Goal: Obtain resource: Download file/media

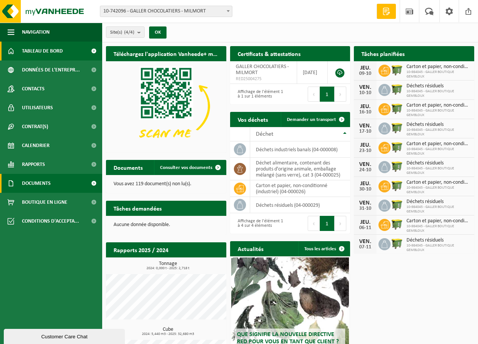
click at [61, 183] on link "Documents" at bounding box center [51, 183] width 102 height 19
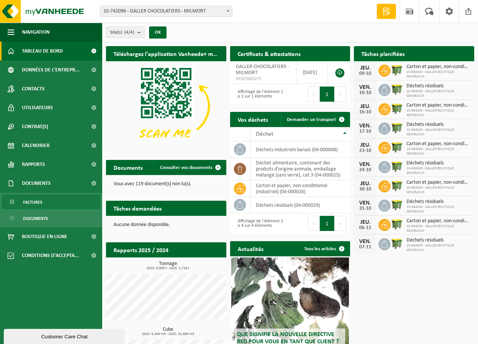
click at [50, 208] on link "Factures" at bounding box center [51, 202] width 98 height 14
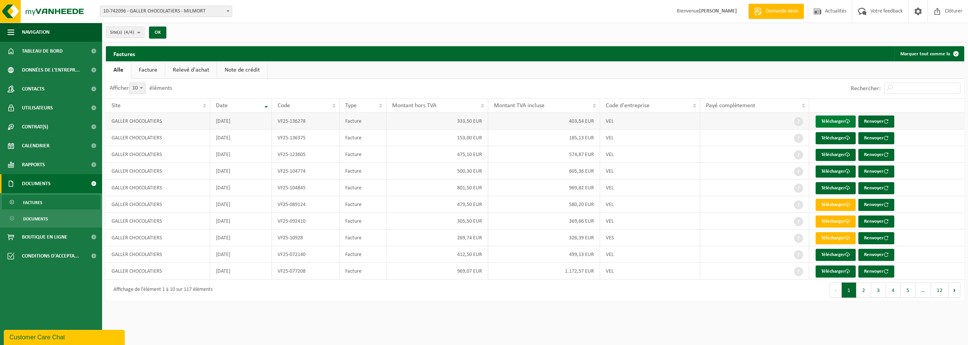
click at [477, 118] on link "Télécharger" at bounding box center [836, 121] width 40 height 12
click at [477, 140] on link "Télécharger" at bounding box center [836, 138] width 40 height 12
click at [477, 157] on link "Télécharger" at bounding box center [836, 155] width 40 height 12
click at [477, 172] on span at bounding box center [847, 171] width 5 height 5
click at [477, 202] on link "Télécharger" at bounding box center [836, 205] width 40 height 12
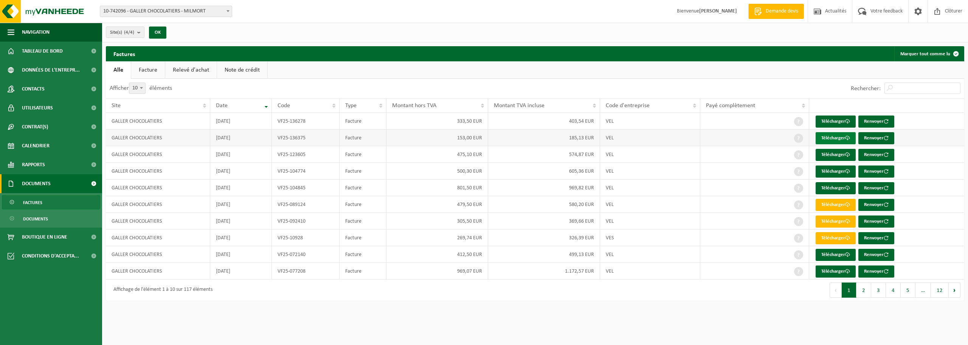
click at [477, 134] on link "Télécharger" at bounding box center [836, 138] width 40 height 12
click at [154, 63] on link "Facture" at bounding box center [148, 69] width 34 height 17
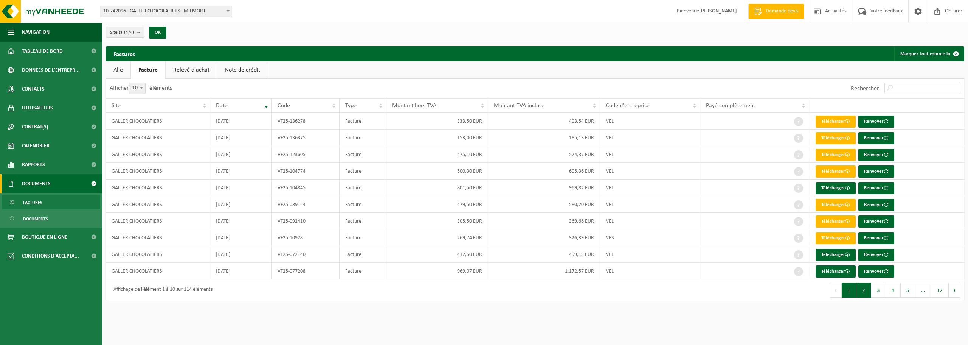
click at [477, 293] on button "2" at bounding box center [864, 289] width 15 height 15
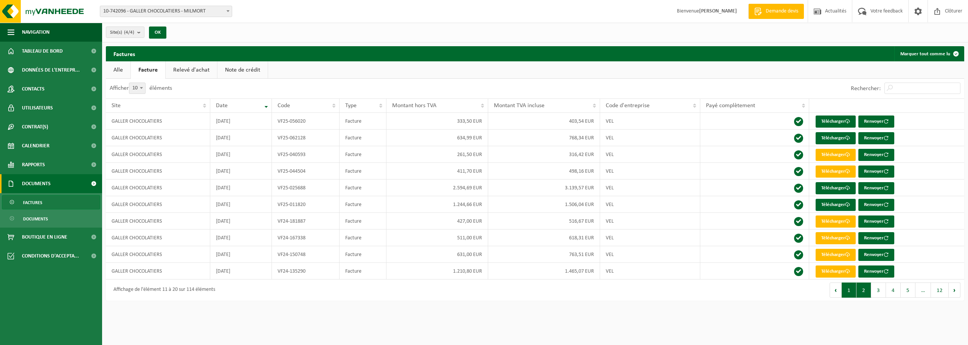
click at [477, 292] on button "1" at bounding box center [849, 289] width 15 height 15
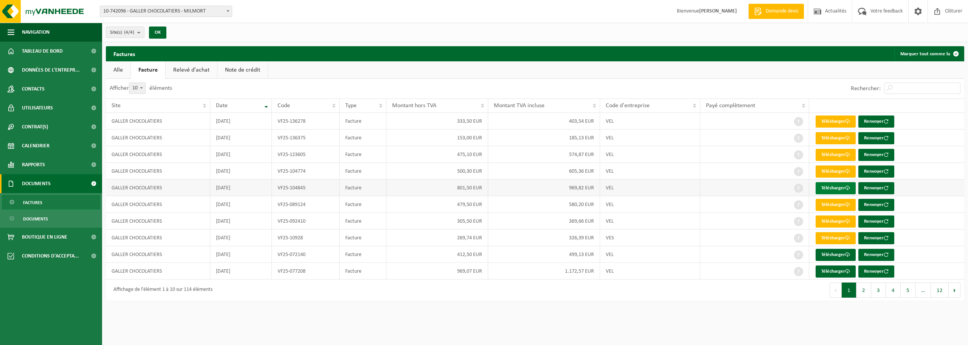
click at [477, 190] on span at bounding box center [847, 187] width 5 height 5
click at [36, 202] on span "Factures" at bounding box center [32, 202] width 19 height 14
click at [225, 11] on span at bounding box center [228, 11] width 8 height 10
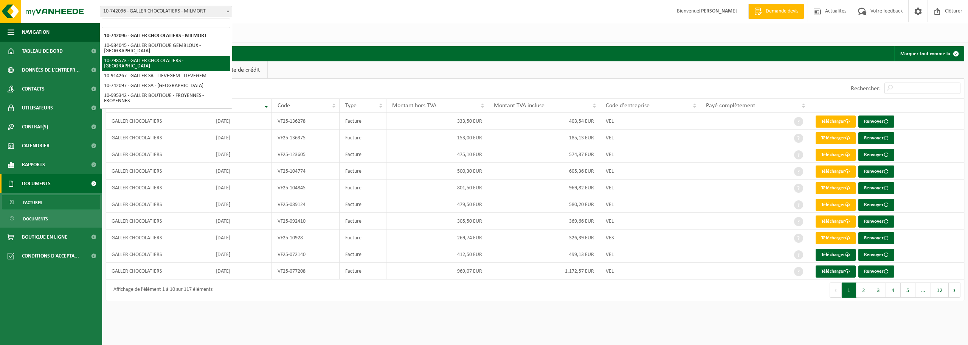
select select "33921"
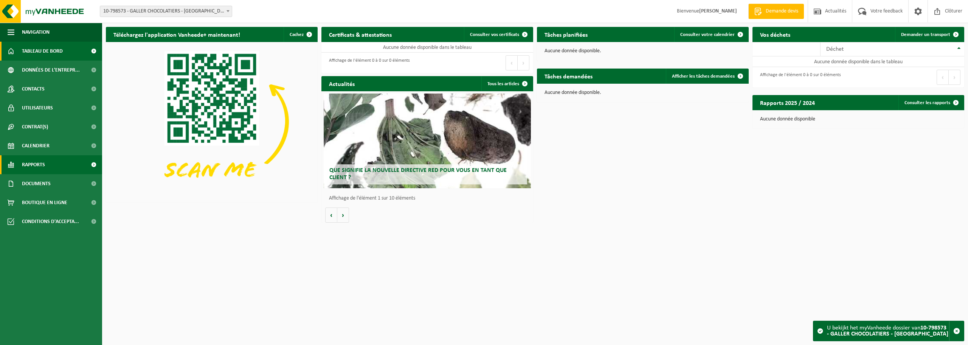
click at [46, 171] on link "Rapports" at bounding box center [51, 164] width 102 height 19
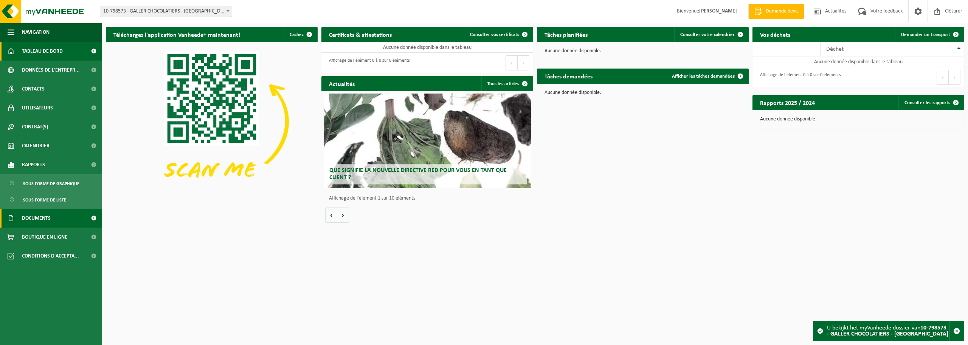
click at [49, 219] on span "Documents" at bounding box center [36, 217] width 29 height 19
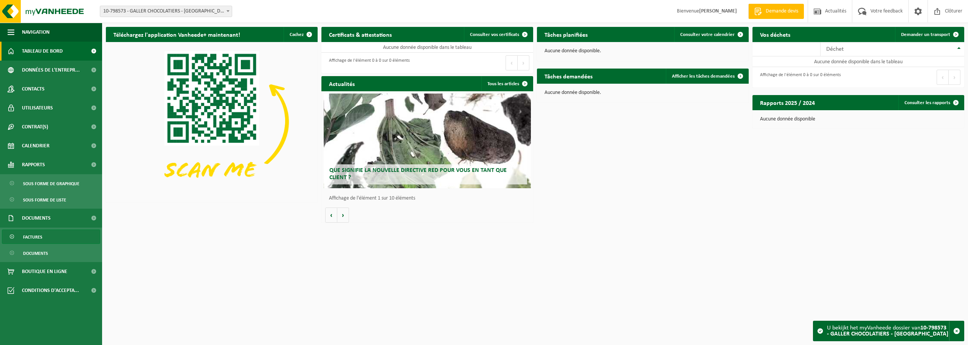
click at [46, 237] on link "Factures" at bounding box center [51, 236] width 98 height 14
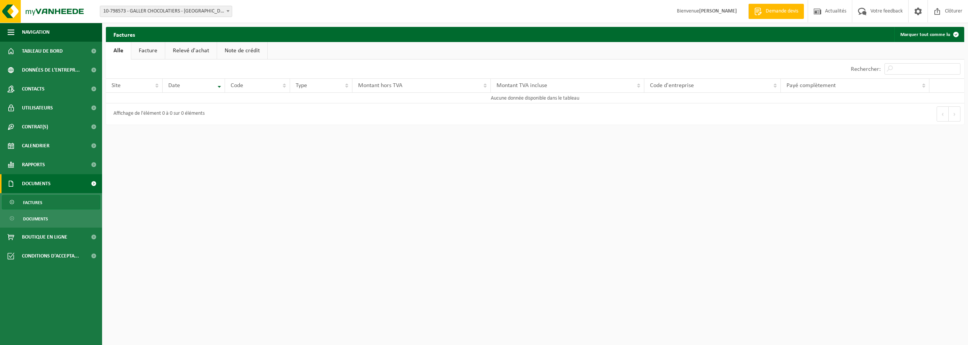
click at [150, 8] on span "10-798573 - GALLER CHOCOLATIERS - [GEOGRAPHIC_DATA]" at bounding box center [166, 11] width 132 height 11
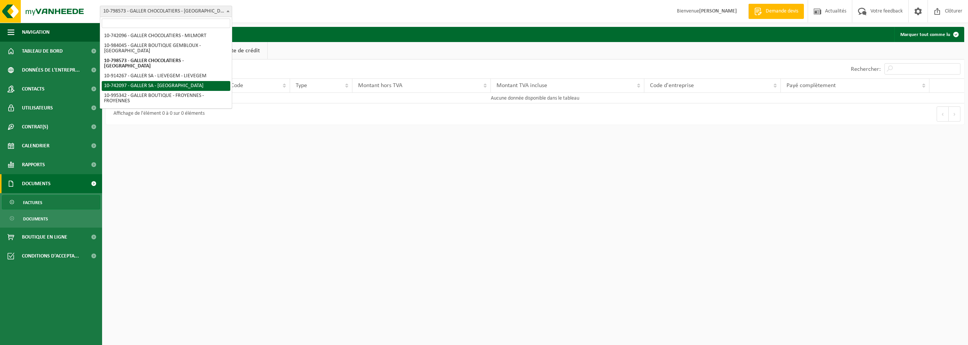
select select "33916"
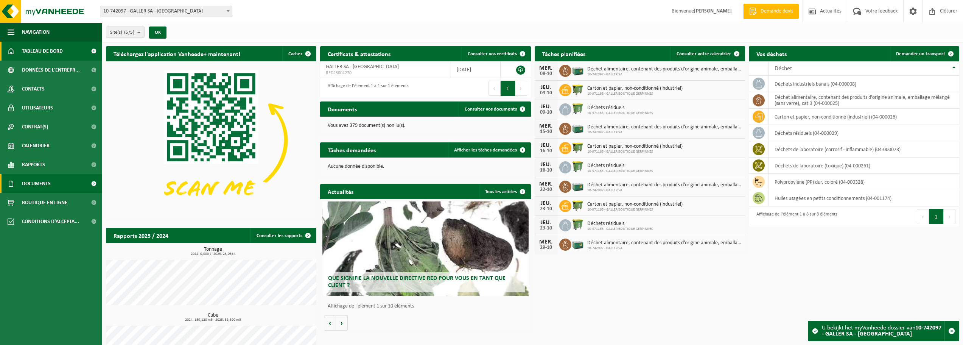
click at [45, 182] on span "Documents" at bounding box center [36, 183] width 29 height 19
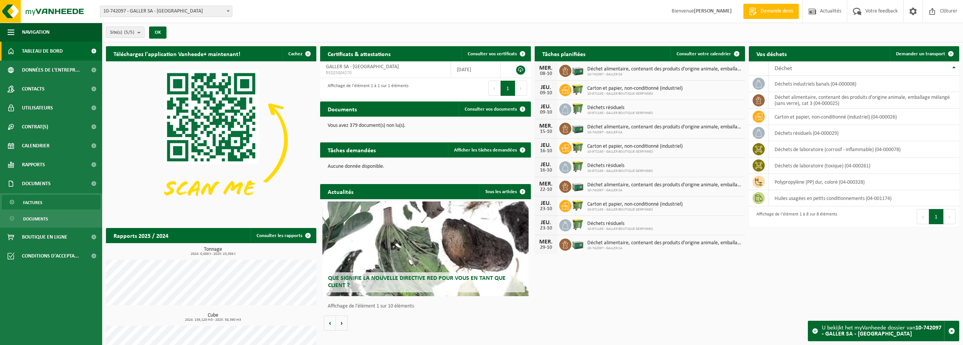
click at [60, 200] on link "Factures" at bounding box center [51, 202] width 98 height 14
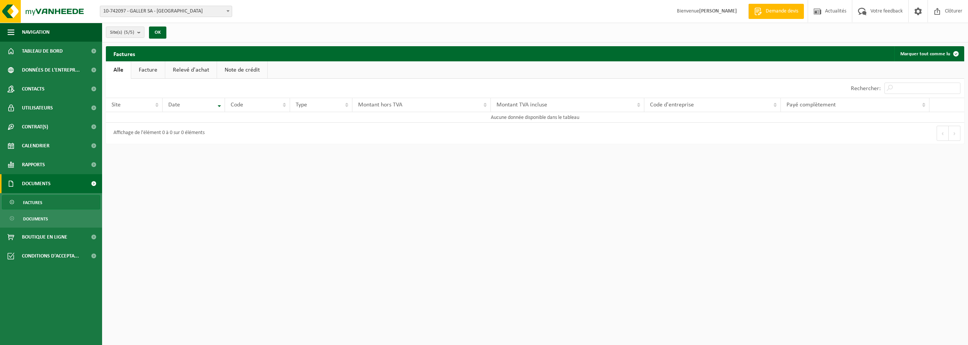
click at [46, 207] on link "Factures" at bounding box center [51, 202] width 98 height 14
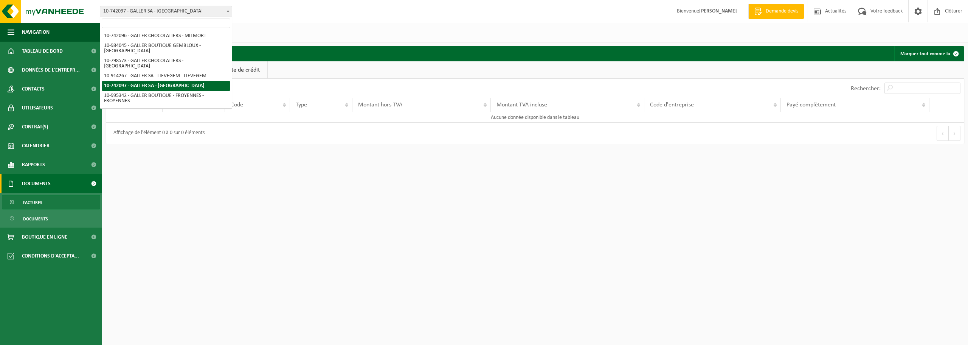
click at [150, 6] on span "10-742097 - GALLER SA - [GEOGRAPHIC_DATA]" at bounding box center [166, 11] width 132 height 11
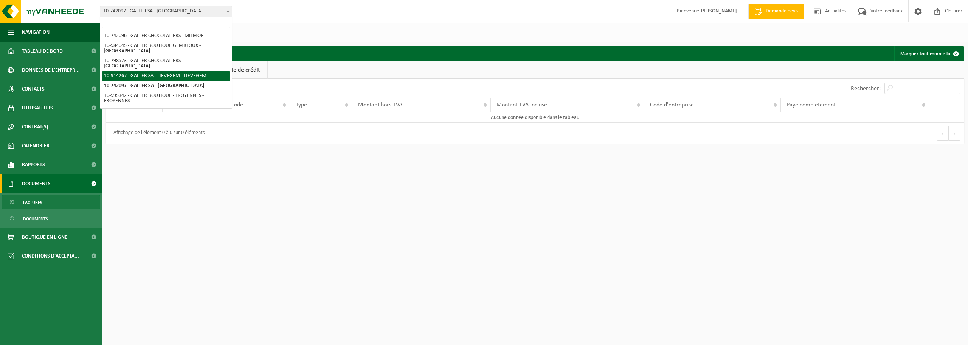
select select "126482"
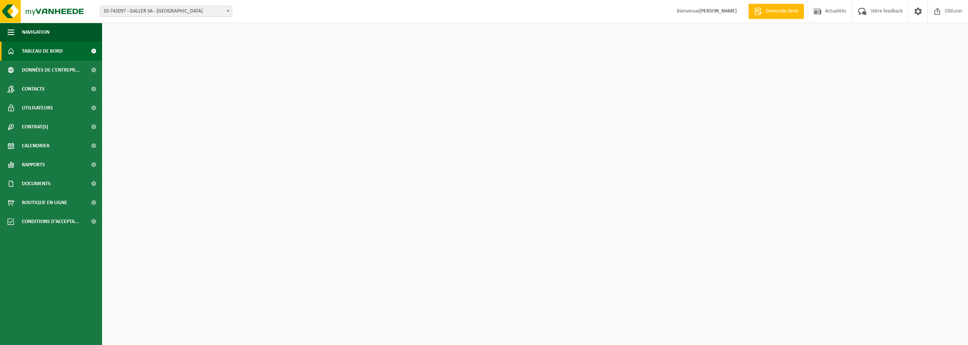
select select "33916"
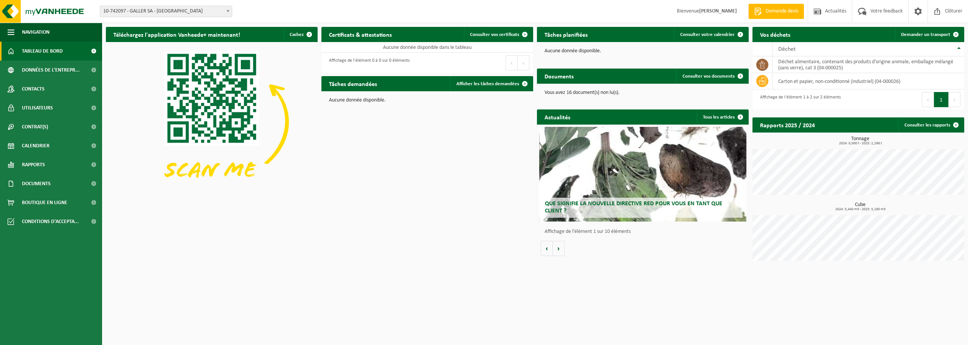
click at [42, 52] on span "Tableau de bord" at bounding box center [42, 51] width 41 height 19
click at [44, 158] on span "Rapports" at bounding box center [33, 164] width 23 height 19
click at [56, 197] on span "Sous forme de liste" at bounding box center [44, 200] width 43 height 14
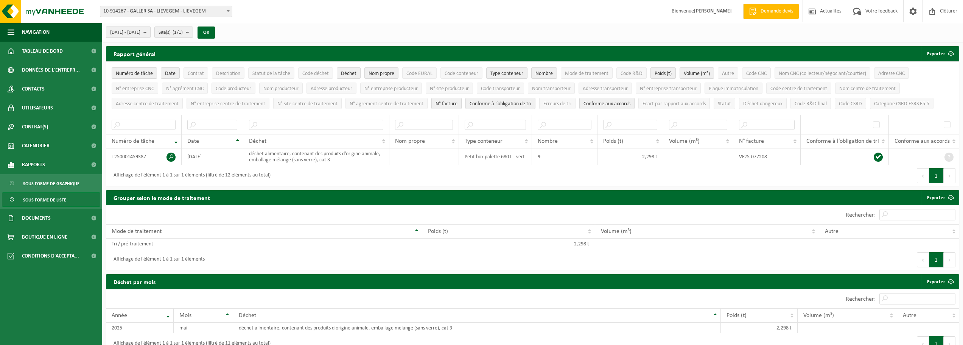
click at [150, 34] on b "submit" at bounding box center [146, 32] width 7 height 11
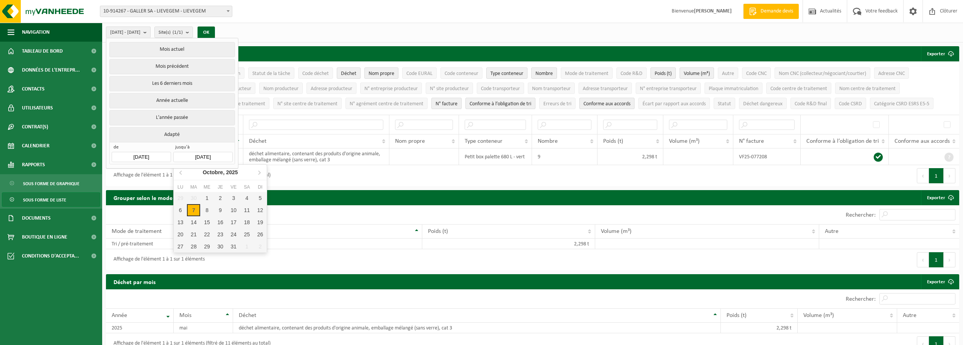
click at [219, 154] on input "2025-10-07" at bounding box center [202, 157] width 59 height 10
click at [196, 209] on div "7" at bounding box center [193, 210] width 13 height 12
click at [198, 34] on button "OK" at bounding box center [191, 32] width 17 height 12
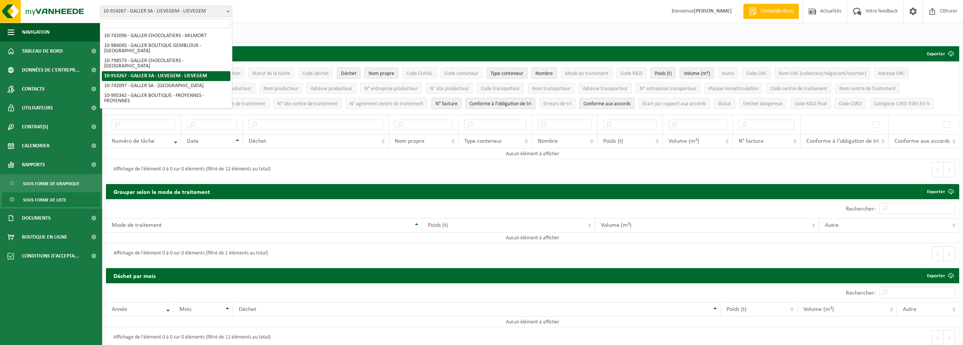
click at [215, 10] on span "10-914267 - GALLER SA - LIEVEGEM - LIEVEGEM" at bounding box center [166, 11] width 132 height 11
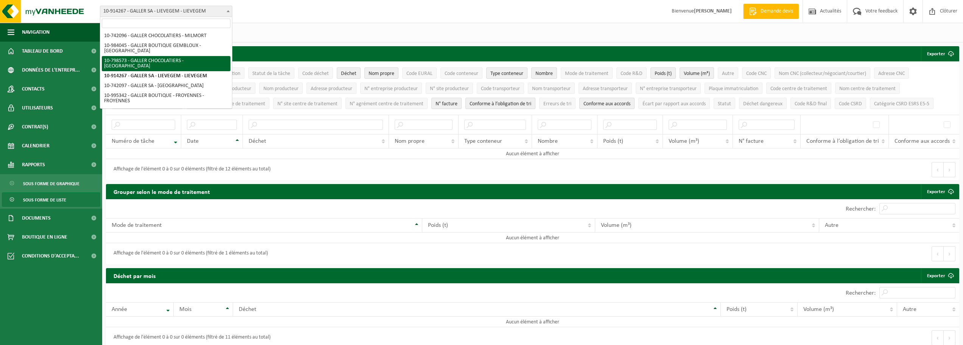
select select "33921"
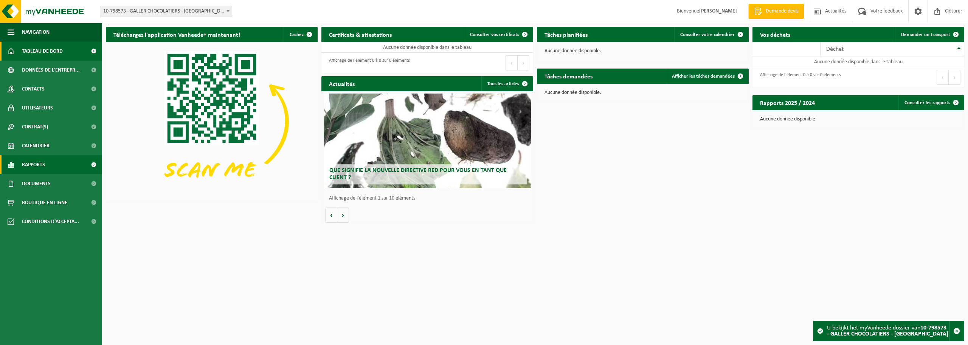
click at [59, 168] on link "Rapports" at bounding box center [51, 164] width 102 height 19
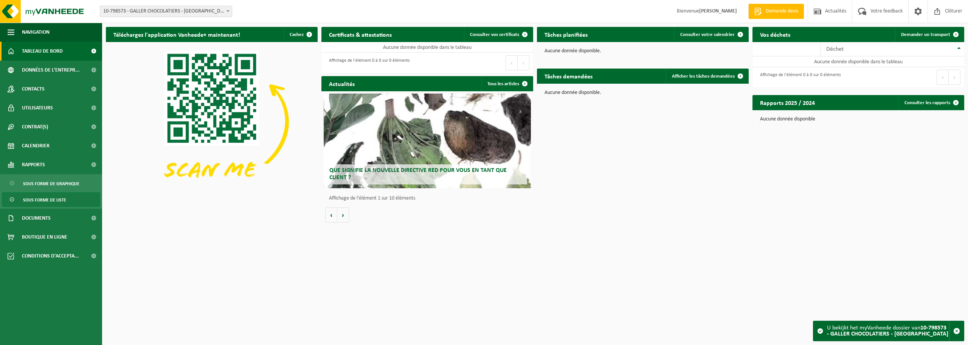
click at [52, 199] on span "Sous forme de liste" at bounding box center [44, 200] width 43 height 14
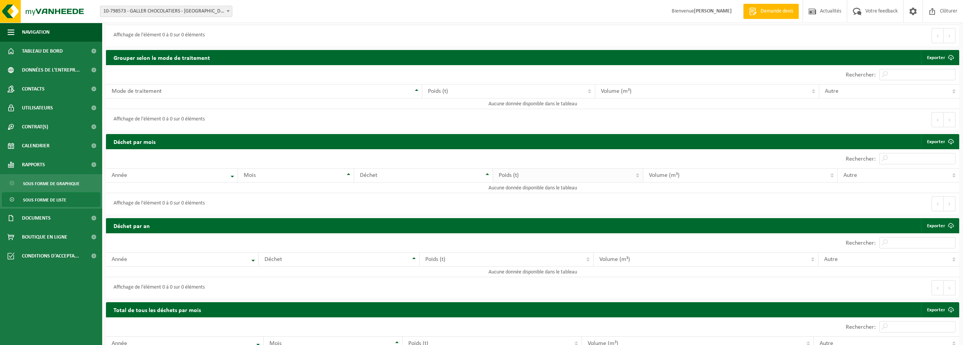
scroll to position [151, 0]
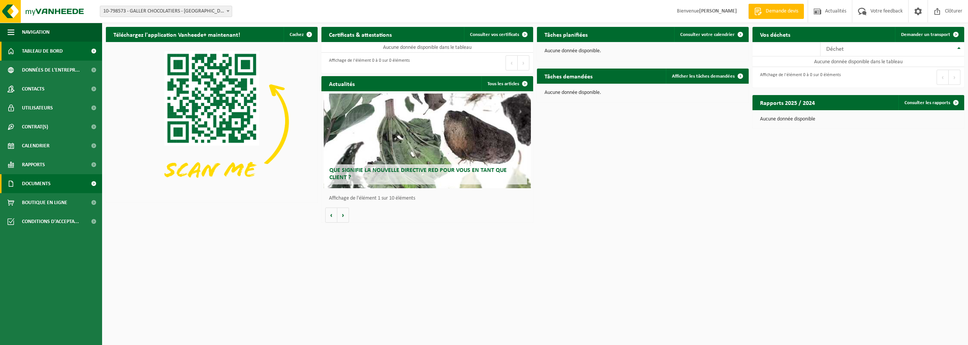
click at [80, 182] on link "Documents" at bounding box center [51, 183] width 102 height 19
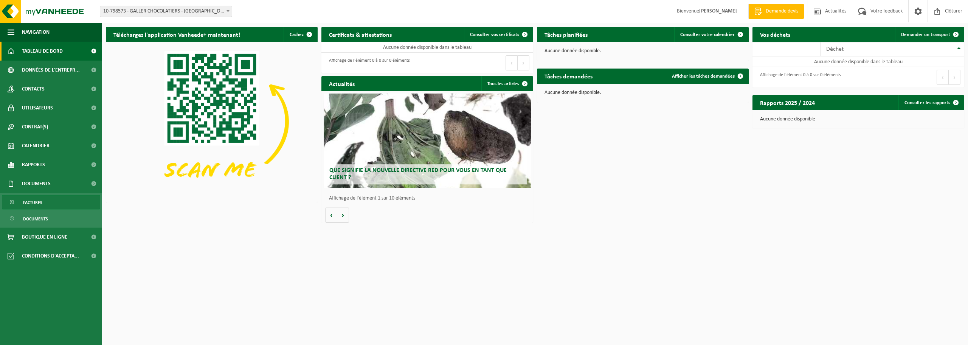
click at [24, 200] on span "Factures" at bounding box center [32, 202] width 19 height 14
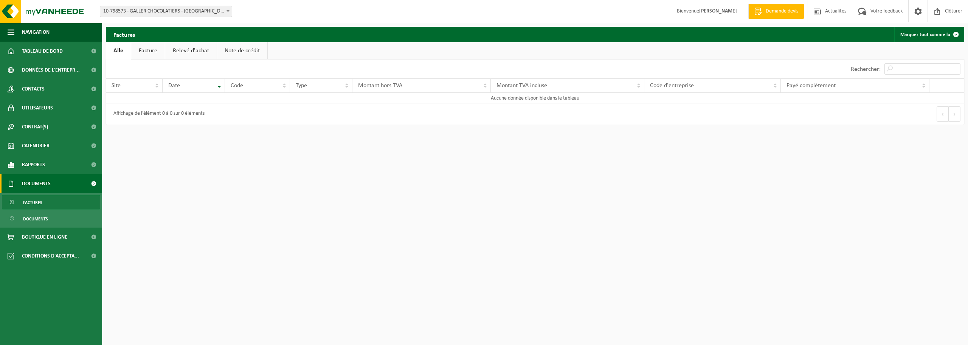
click at [154, 48] on link "Facture" at bounding box center [148, 50] width 34 height 17
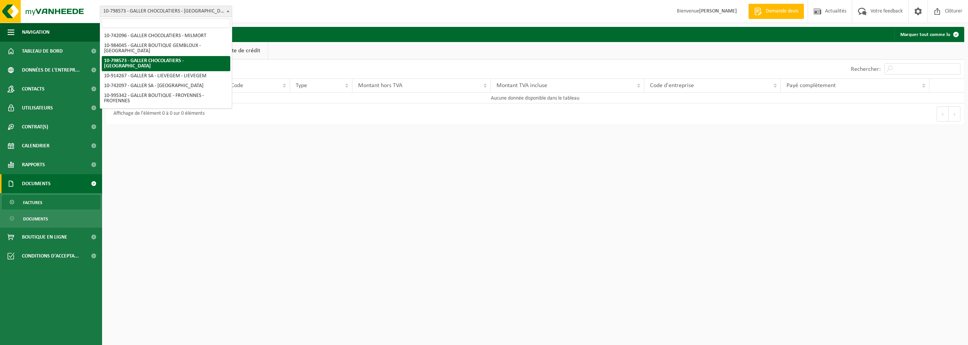
click at [197, 14] on span "10-798573 - GALLER CHOCOLATIERS - [GEOGRAPHIC_DATA]" at bounding box center [166, 11] width 132 height 11
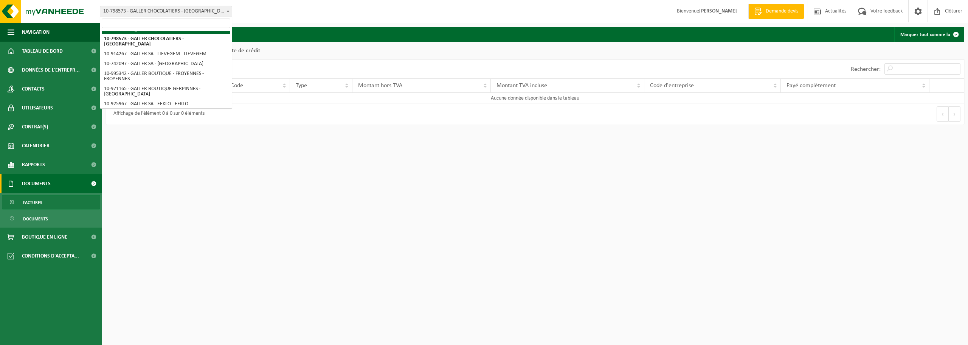
scroll to position [34, 0]
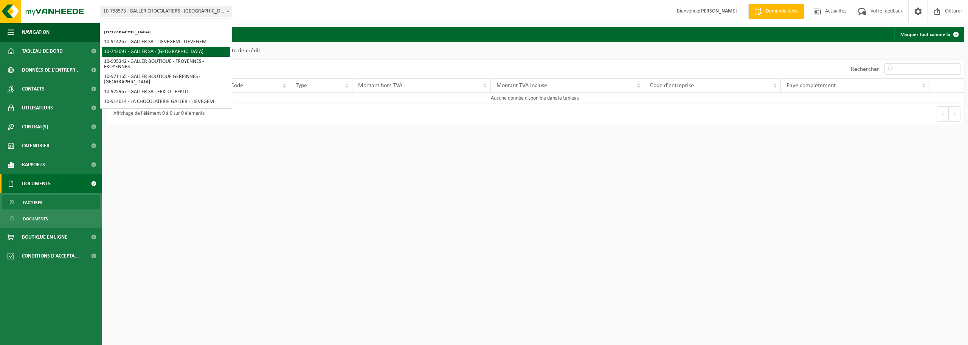
select select "33916"
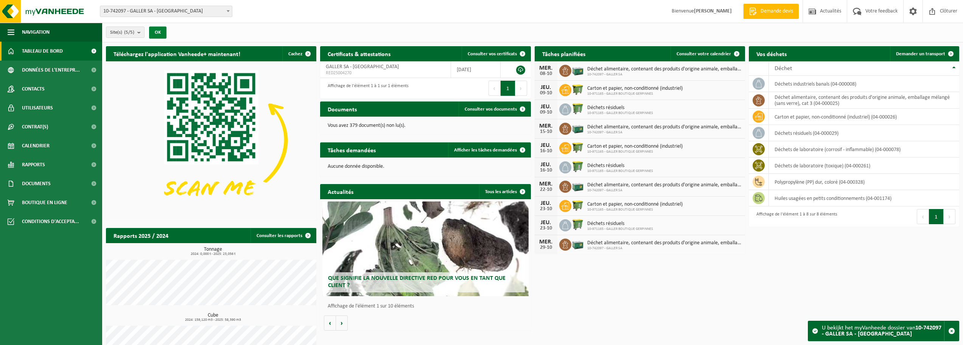
click at [155, 31] on button "OK" at bounding box center [157, 32] width 17 height 12
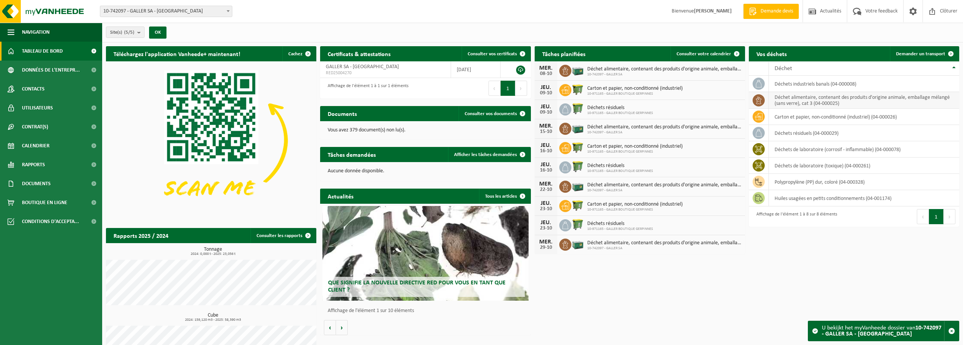
click at [841, 99] on td "déchet alimentaire, contenant des produits d'origine animale, emballage mélangé…" at bounding box center [863, 100] width 190 height 17
click at [761, 99] on icon at bounding box center [759, 100] width 8 height 8
click at [938, 102] on td "déchet alimentaire, contenant des produits d'origine animale, emballage mélangé…" at bounding box center [863, 100] width 190 height 17
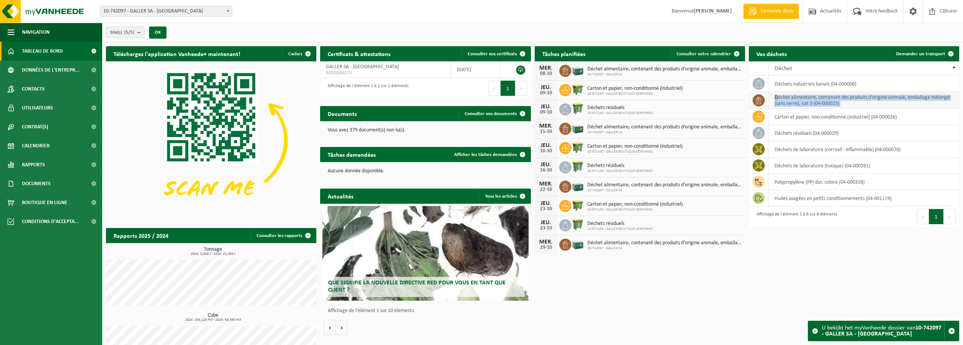
click at [938, 102] on td "déchet alimentaire, contenant des produits d'origine animale, emballage mélangé…" at bounding box center [863, 100] width 190 height 17
click at [937, 100] on td "déchet alimentaire, contenant des produits d'origine animale, emballage mélangé…" at bounding box center [863, 100] width 190 height 17
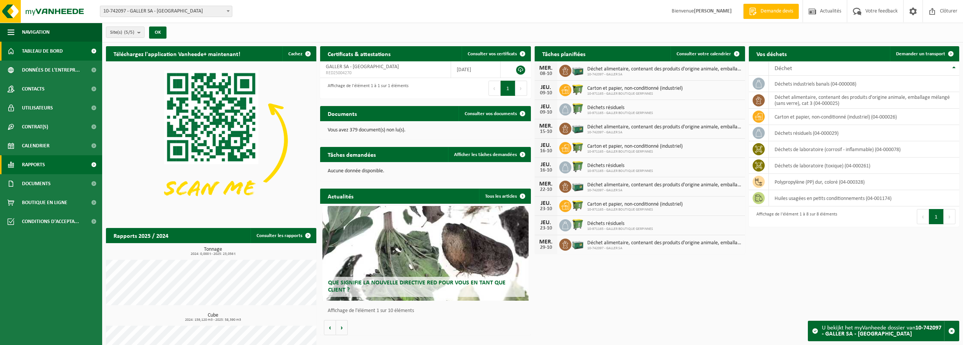
click at [67, 163] on link "Rapports" at bounding box center [51, 164] width 102 height 19
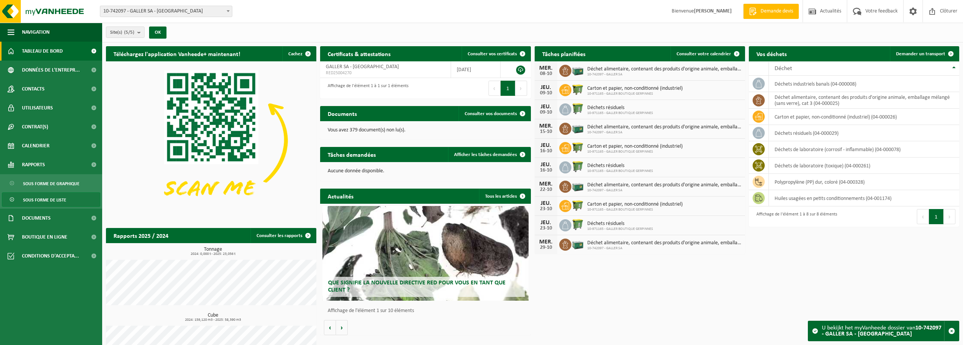
click at [67, 195] on link "Sous forme de liste" at bounding box center [51, 199] width 98 height 14
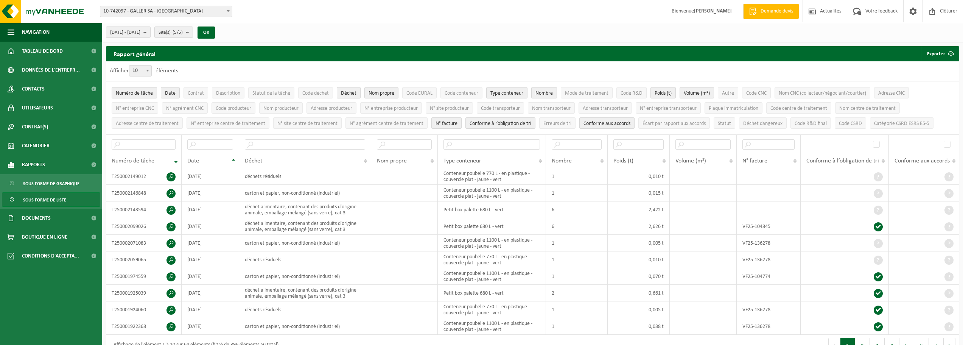
click at [350, 90] on span "Déchet" at bounding box center [349, 93] width 16 height 6
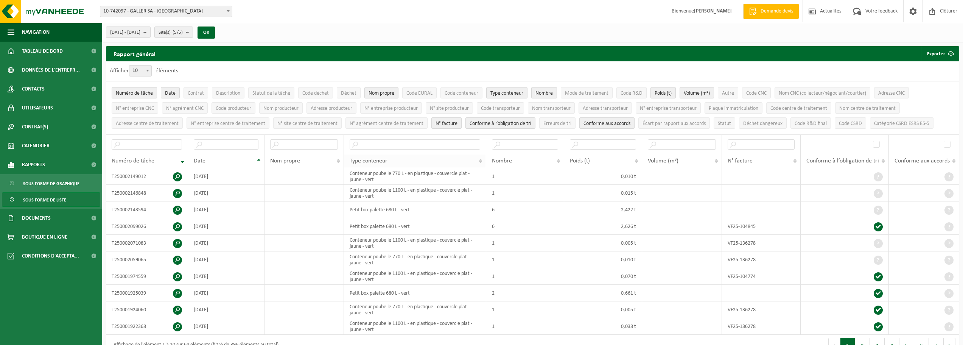
click at [407, 161] on div "Type conteneur" at bounding box center [412, 161] width 127 height 6
click at [344, 96] on button "Déchet" at bounding box center [349, 92] width 24 height 11
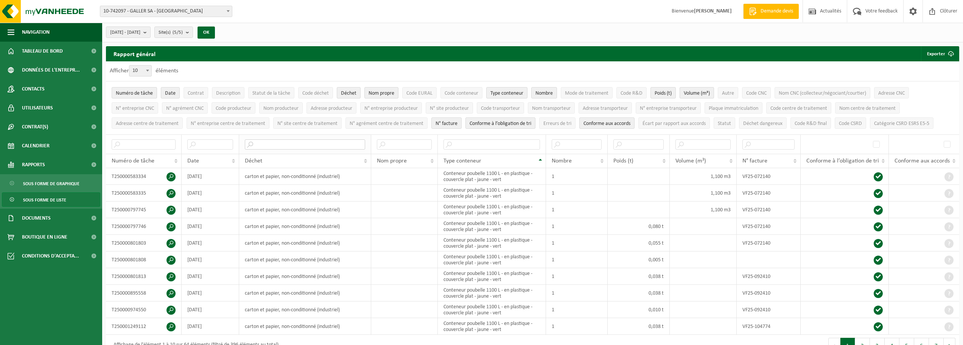
click at [289, 145] on input "text" at bounding box center [305, 144] width 120 height 10
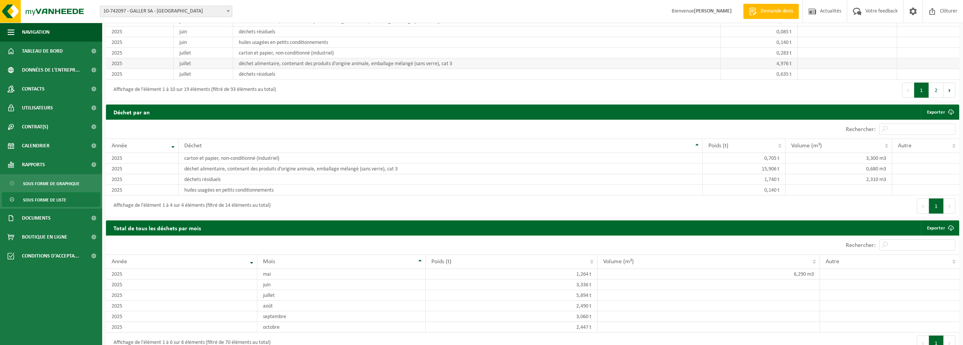
scroll to position [540, 0]
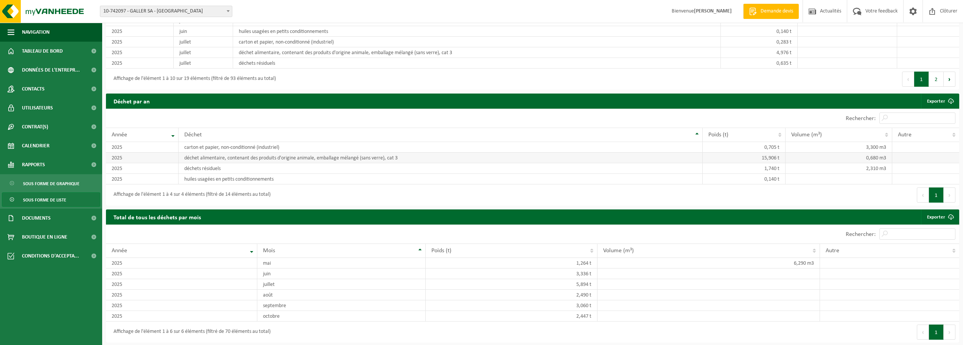
type input "alim"
click at [274, 158] on td "déchet alimentaire, contenant des produits d'origine animale, emballage mélangé…" at bounding box center [441, 157] width 524 height 11
drag, startPoint x: 365, startPoint y: 95, endPoint x: 365, endPoint y: 89, distance: 6.1
click at [365, 91] on div "Déchet par mois Exporter Patientez Le téléchargement est un peu long en raison …" at bounding box center [532, 3] width 860 height 180
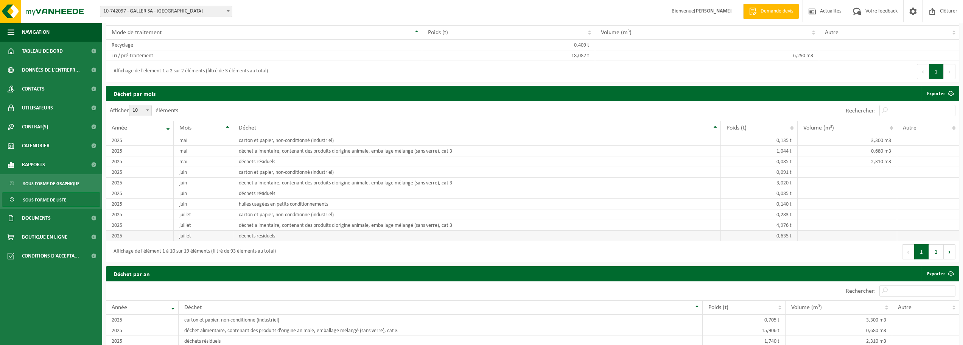
scroll to position [351, 0]
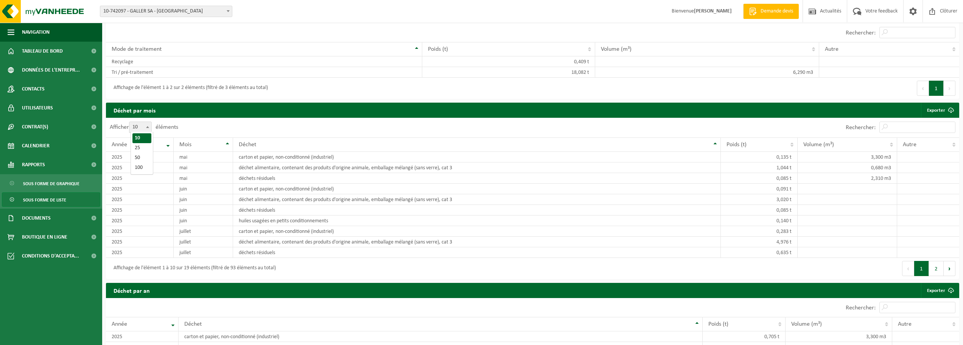
click at [149, 127] on b at bounding box center [147, 127] width 3 height 2
click at [150, 122] on select "10 25 50 100" at bounding box center [142, 121] width 23 height 0
select select "25"
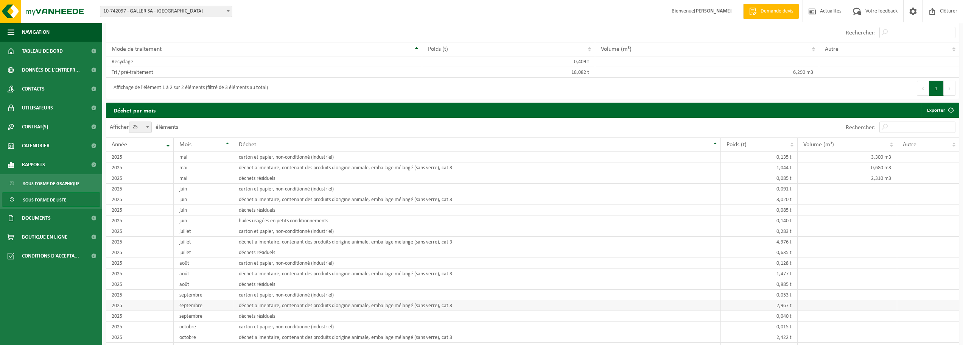
click at [763, 303] on td "2,967 t" at bounding box center [758, 305] width 77 height 11
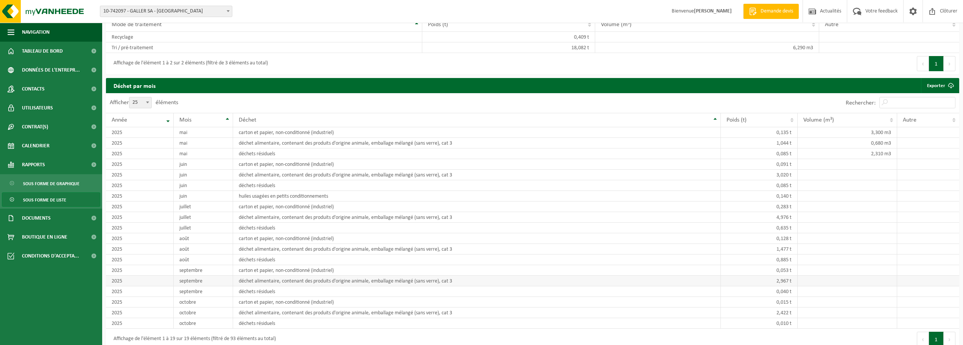
scroll to position [389, 0]
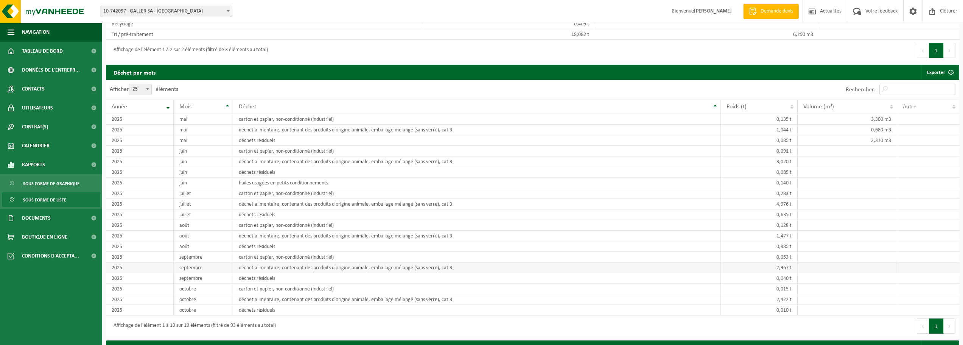
click at [782, 265] on td "2,967 t" at bounding box center [758, 267] width 77 height 11
click at [748, 266] on td "2,967 t" at bounding box center [758, 267] width 77 height 11
click at [295, 232] on td "déchet alimentaire, contenant des produits d'origine animale, emballage mélangé…" at bounding box center [476, 235] width 487 height 11
drag, startPoint x: 295, startPoint y: 232, endPoint x: 286, endPoint y: 237, distance: 10.2
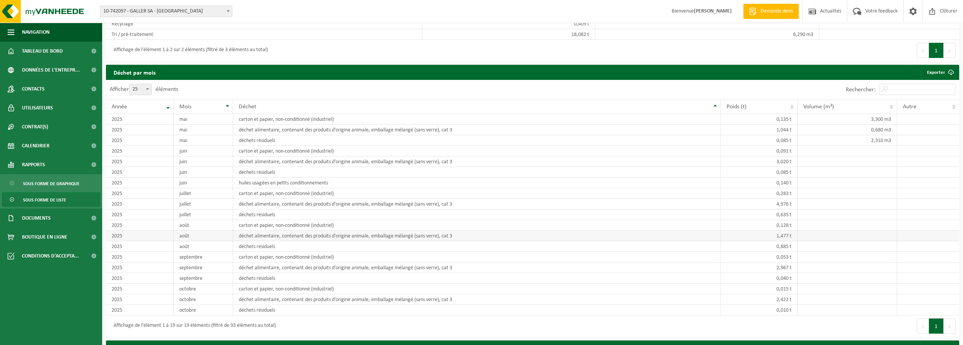
click at [286, 237] on td "déchet alimentaire, contenant des produits d'origine animale, emballage mélangé…" at bounding box center [476, 235] width 487 height 11
click at [952, 70] on span at bounding box center [950, 72] width 15 height 15
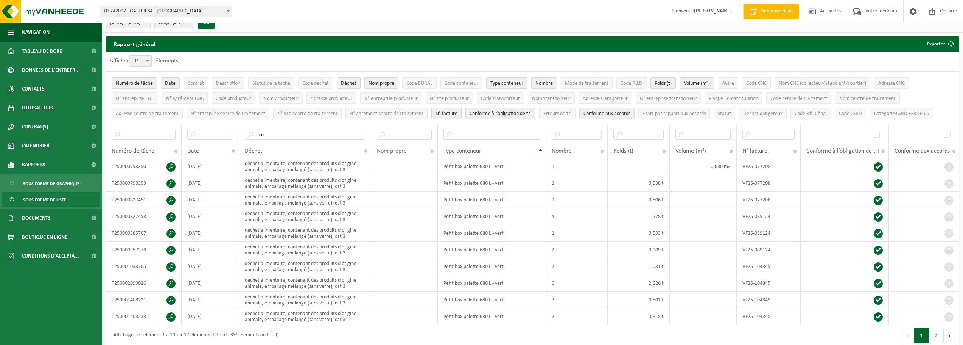
scroll to position [0, 0]
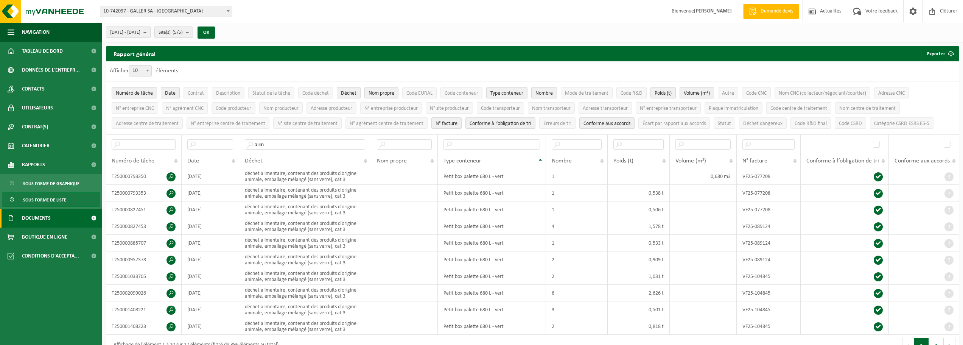
click at [47, 220] on span "Documents" at bounding box center [36, 217] width 29 height 19
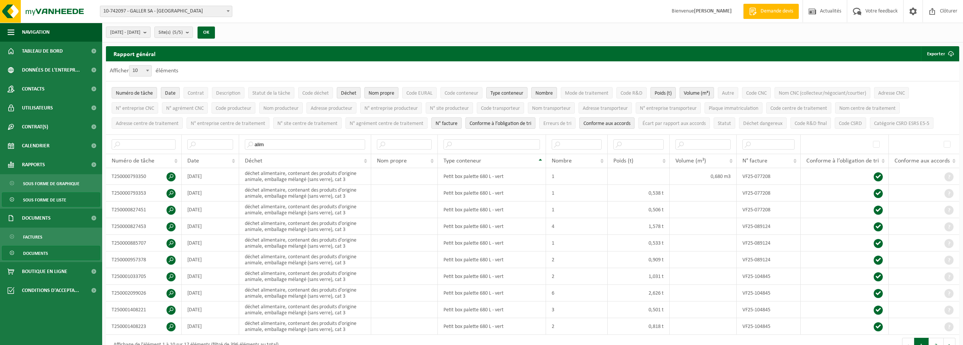
click at [39, 252] on span "Documents" at bounding box center [35, 253] width 25 height 14
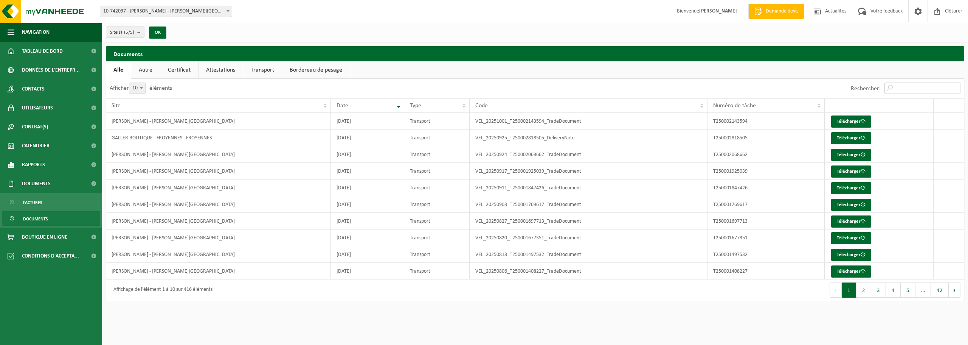
click at [903, 91] on input "Rechercher:" at bounding box center [923, 87] width 76 height 11
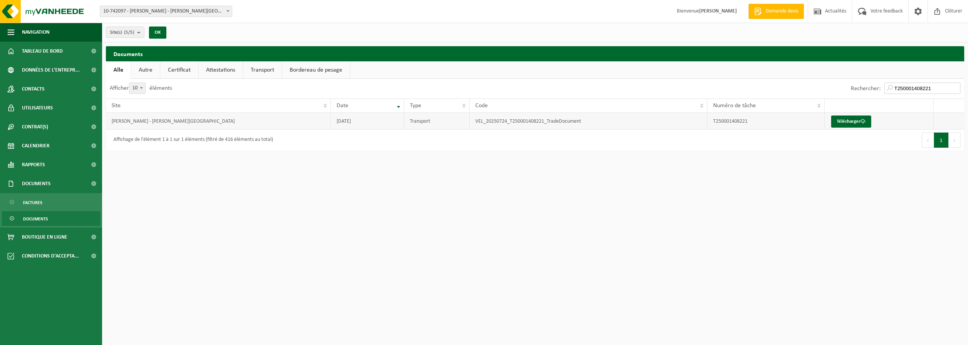
type input "T250001408221"
click at [579, 119] on td "VEL_20250724_T250001408221_TradeDocument" at bounding box center [589, 121] width 238 height 17
click at [855, 120] on link "Télécharger" at bounding box center [851, 121] width 40 height 12
click at [641, 181] on html "Site: 10-742096 - GALLER CHOCOLATIERS - MILMORT 10-984045 - GALLER BOUTIQUE GEM…" at bounding box center [484, 172] width 968 height 345
